Goal: Transaction & Acquisition: Purchase product/service

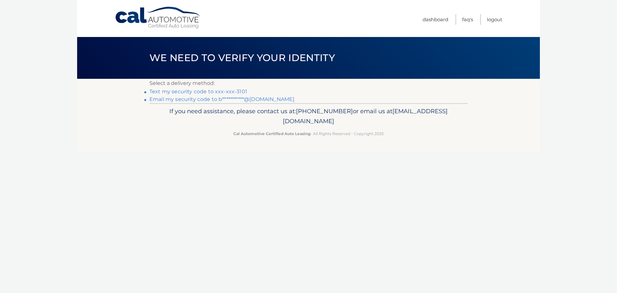
click at [221, 92] on link "Text my security code to xxx-xxx-3101" at bounding box center [198, 91] width 98 height 6
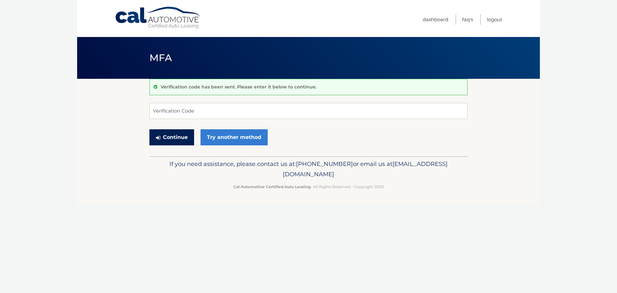
click at [173, 136] on button "Continue" at bounding box center [171, 137] width 45 height 16
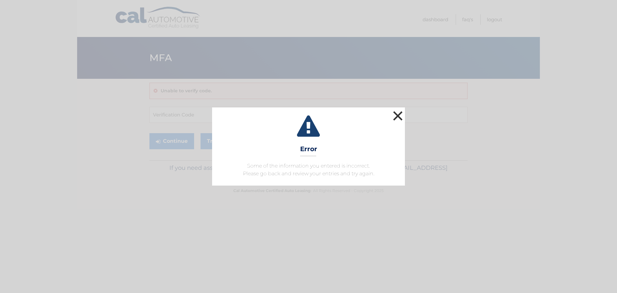
click at [400, 115] on button "×" at bounding box center [397, 115] width 13 height 13
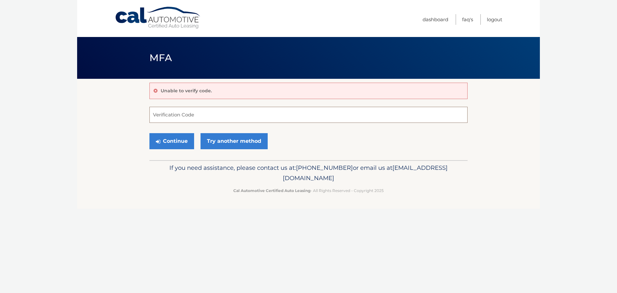
click at [212, 117] on input "Verification Code" at bounding box center [308, 115] width 318 height 16
type input "643059"
click at [177, 139] on button "Continue" at bounding box center [171, 141] width 45 height 16
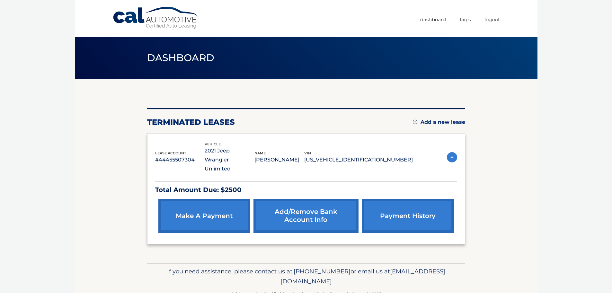
click at [201, 208] on link "make a payment" at bounding box center [204, 216] width 92 height 34
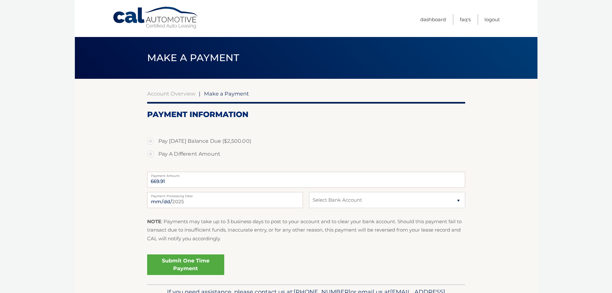
click at [147, 152] on label "Pay A Different Amount" at bounding box center [306, 153] width 318 height 13
click at [150, 152] on input "Pay A Different Amount" at bounding box center [153, 152] width 6 height 10
radio input "true"
type input "200.00"
click at [333, 207] on select "Select Bank Account Checking CITIZENS BANK, NATIONAL ASSOCIATION *****5901 bcb …" at bounding box center [387, 200] width 156 height 16
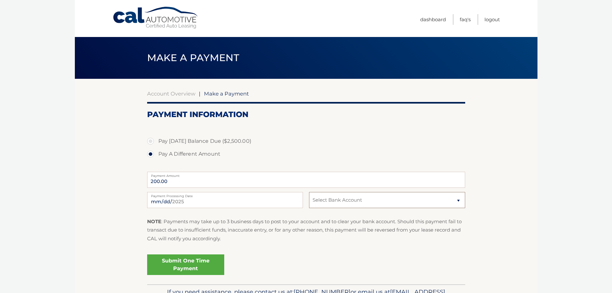
select select "MTM1ZWJkNzQtMjBjYi00NjI5LWJiYTAtYmE2OGYzYTdjZmM2"
click at [309, 192] on select "Select Bank Account Checking CITIZENS BANK, NATIONAL ASSOCIATION *****5901 bcb …" at bounding box center [387, 200] width 156 height 16
click at [95, 220] on section "Account Overview | Make a Payment Payment Information Pay Today's Balance Due (…" at bounding box center [306, 181] width 463 height 205
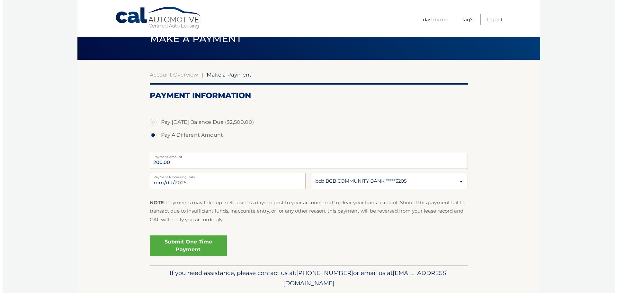
scroll to position [8, 0]
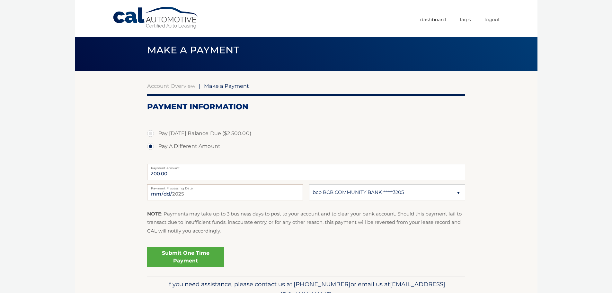
click at [187, 257] on link "Submit One Time Payment" at bounding box center [185, 256] width 77 height 21
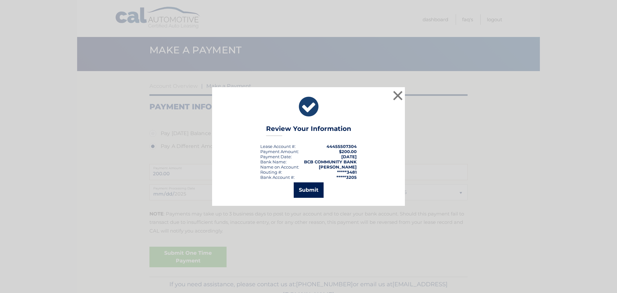
click at [309, 189] on button "Submit" at bounding box center [309, 189] width 30 height 15
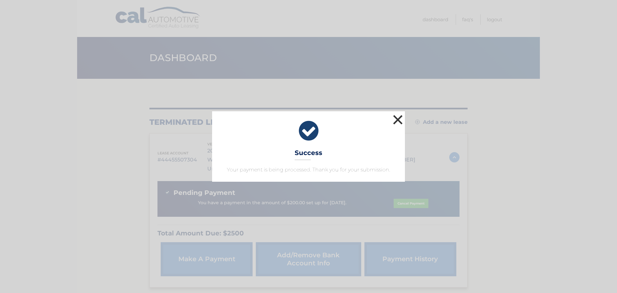
click at [399, 119] on button "×" at bounding box center [397, 119] width 13 height 13
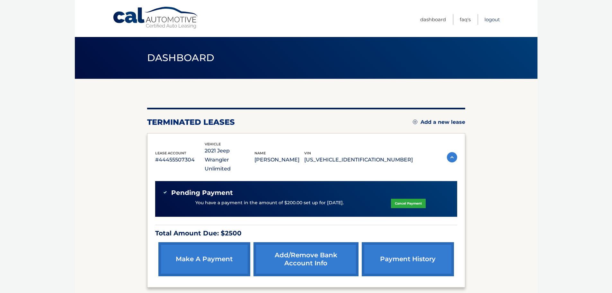
click at [492, 18] on link "Logout" at bounding box center [491, 19] width 15 height 11
